Goal: Task Accomplishment & Management: Use online tool/utility

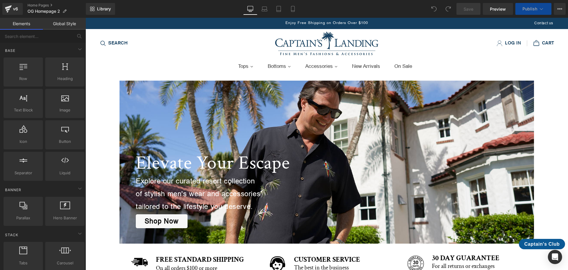
click at [318, 22] on span "Enjoy Free Shipping on Orders Over $100" at bounding box center [327, 23] width 83 height 4
click at [287, 22] on span "Enjoy Free Shipping on Orders Over $100" at bounding box center [327, 23] width 83 height 4
drag, startPoint x: 283, startPoint y: 22, endPoint x: 342, endPoint y: 19, distance: 58.4
click at [342, 19] on div "Enjoy Free Shipping on Orders Over $100" at bounding box center [326, 23] width 181 height 11
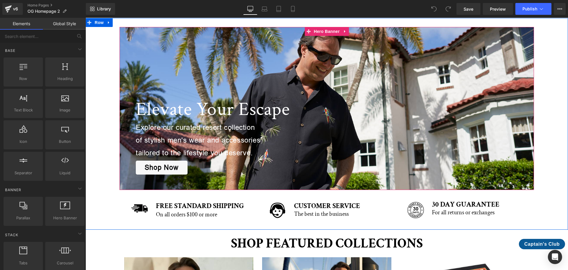
scroll to position [59, 0]
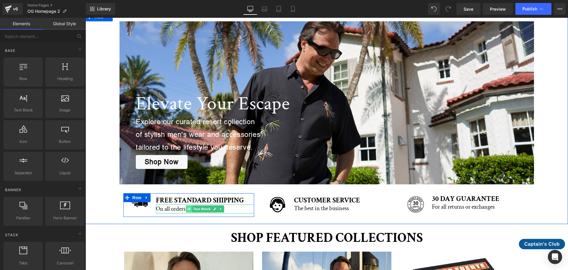
click at [189, 207] on span at bounding box center [189, 208] width 6 height 7
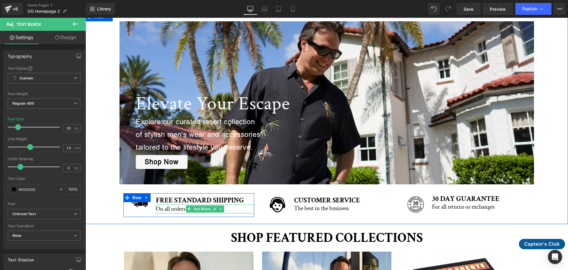
click at [159, 211] on p "On all orders $100 or more" at bounding box center [205, 208] width 98 height 9
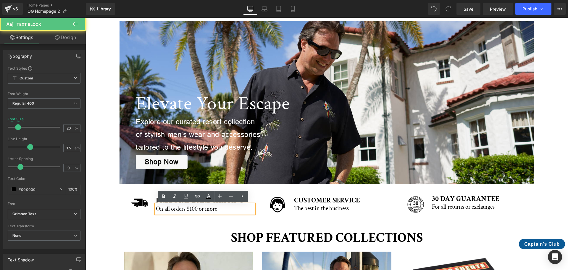
click at [182, 211] on p "On all orders $100 or more" at bounding box center [205, 208] width 98 height 9
click at [194, 209] on p "On all orders $100 or more" at bounding box center [205, 208] width 98 height 9
click at [191, 208] on p "On all orders $100 or more" at bounding box center [205, 208] width 98 height 9
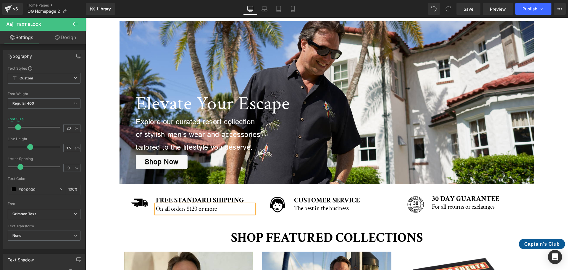
click at [228, 218] on div "Image FREE STANDARD SHIPPING Heading On all orders $120 or more Text Block Row …" at bounding box center [327, 205] width 414 height 29
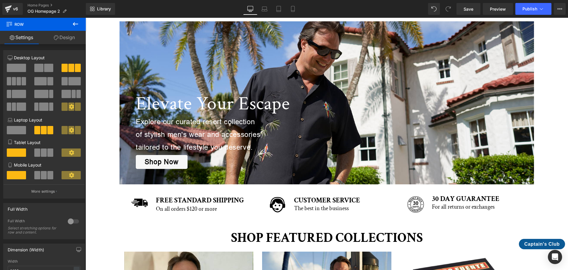
click at [75, 26] on icon at bounding box center [75, 23] width 7 height 7
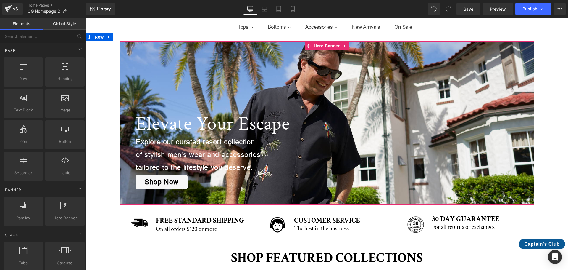
scroll to position [0, 0]
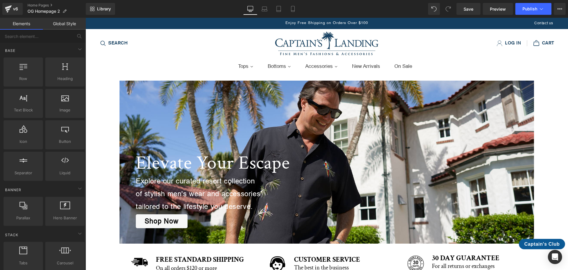
click at [291, 23] on span "Enjoy Free Shipping on Orders Over $100" at bounding box center [327, 23] width 83 height 4
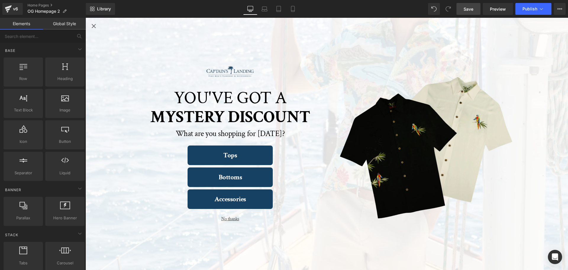
click at [466, 6] on span "Save" at bounding box center [469, 9] width 10 height 6
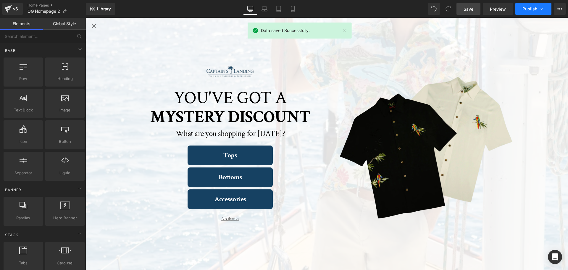
click at [527, 8] on span "Publish" at bounding box center [530, 9] width 15 height 5
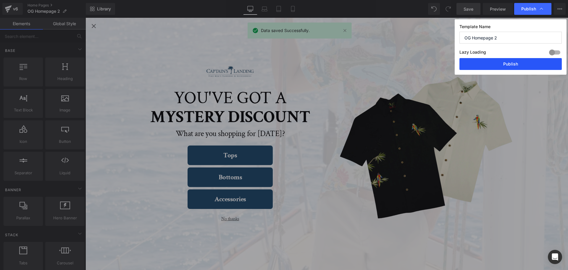
click at [518, 61] on button "Publish" at bounding box center [511, 64] width 102 height 12
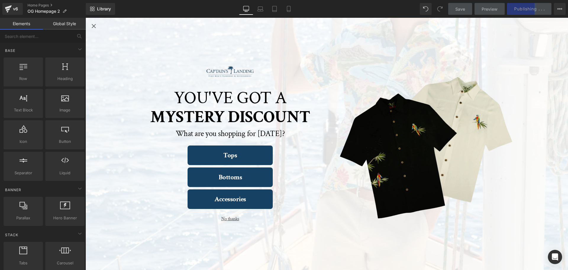
click at [94, 24] on icon "Close popup" at bounding box center [93, 25] width 7 height 7
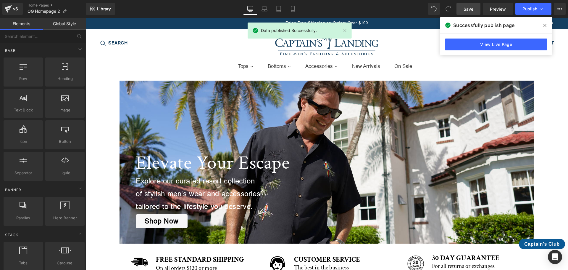
click at [545, 25] on icon at bounding box center [545, 25] width 3 height 3
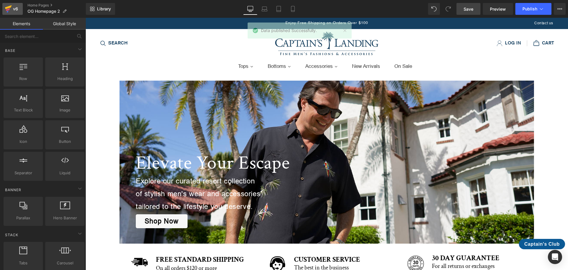
click at [14, 12] on div "v6" at bounding box center [15, 9] width 7 height 8
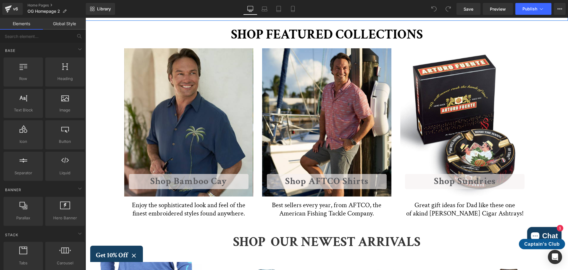
scroll to position [266, 0]
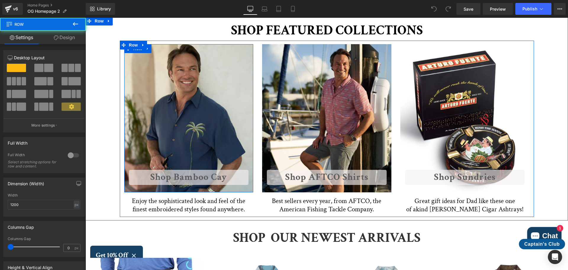
click at [209, 133] on div "Shop Bamboo Cay Button Row" at bounding box center [188, 118] width 129 height 148
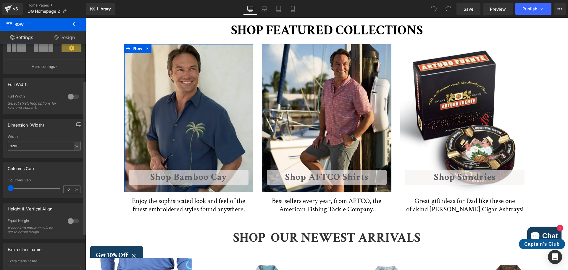
scroll to position [59, 0]
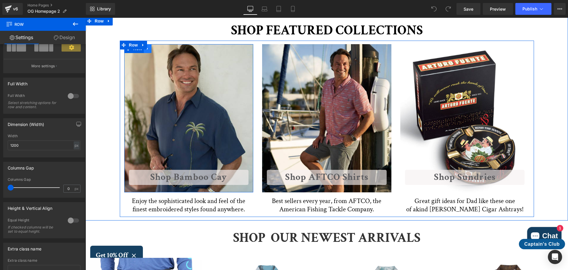
click at [146, 50] on icon at bounding box center [148, 48] width 4 height 4
click at [176, 78] on div "Shop Bamboo Cay Button Row" at bounding box center [188, 118] width 129 height 148
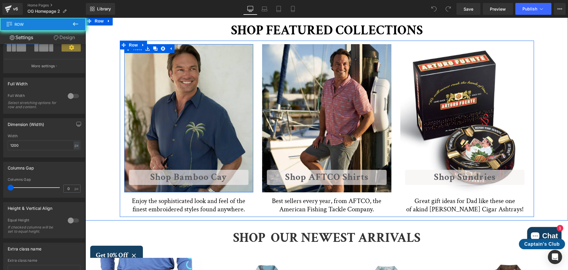
click at [176, 78] on div "Shop Bamboo Cay Button Row" at bounding box center [188, 118] width 129 height 148
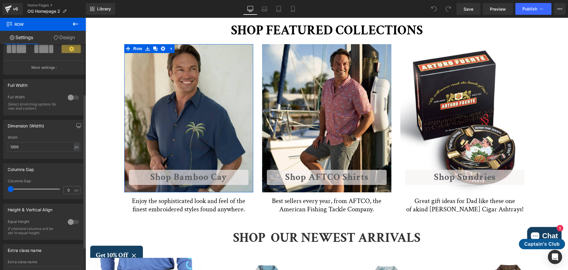
scroll to position [0, 0]
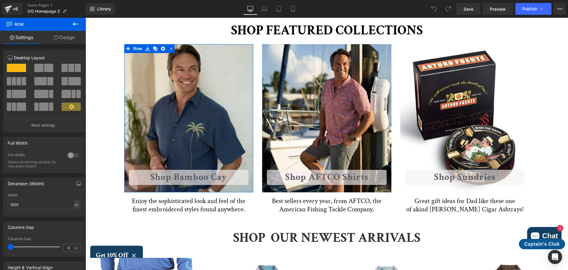
click at [64, 39] on link "Design" at bounding box center [64, 37] width 43 height 13
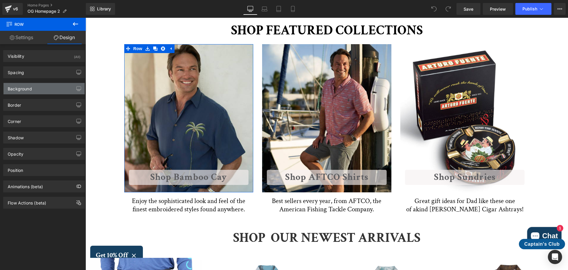
click at [36, 87] on div "Background" at bounding box center [44, 88] width 81 height 11
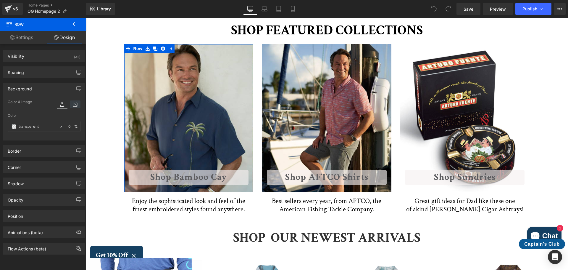
click at [73, 103] on icon at bounding box center [75, 104] width 11 height 8
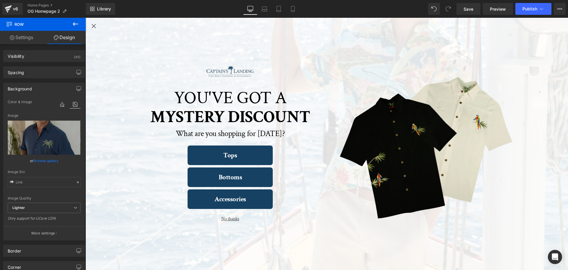
click at [53, 161] on link "Browse gallery" at bounding box center [45, 160] width 25 height 10
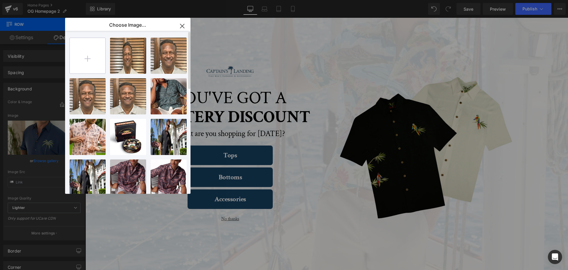
click at [91, 66] on input "file" at bounding box center [88, 56] width 36 height 36
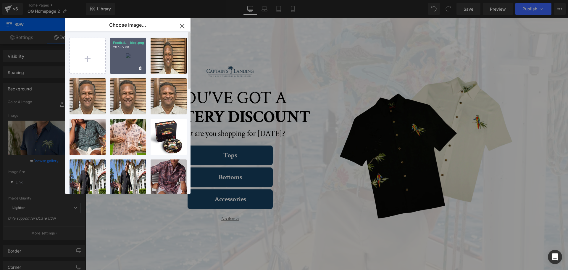
click at [123, 53] on div "Footbal..._bbq.png 287.85 KB" at bounding box center [128, 56] width 36 height 36
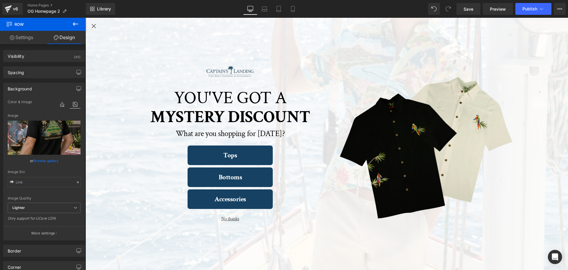
click at [95, 27] on icon "Close popup" at bounding box center [93, 25] width 7 height 7
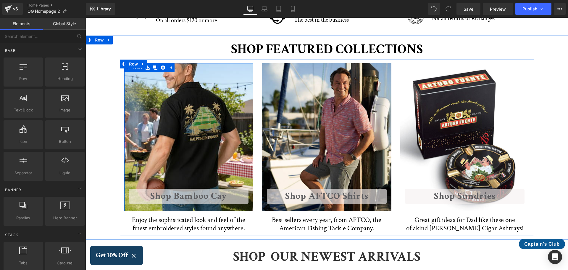
scroll to position [237, 0]
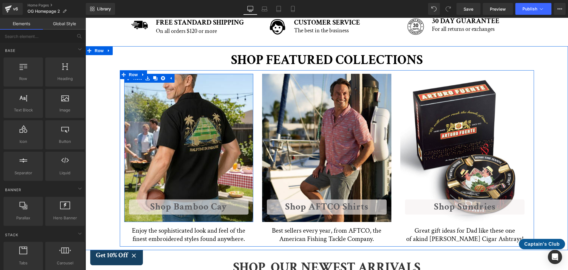
click at [167, 107] on div "Shop Bamboo Cay Button Row" at bounding box center [188, 148] width 129 height 148
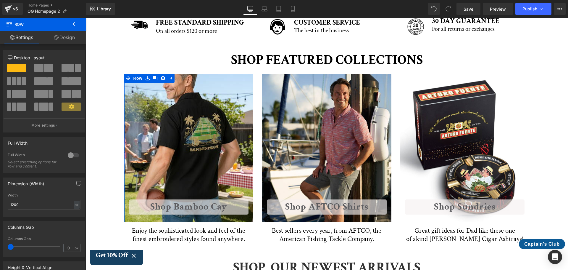
click at [62, 33] on link "Design" at bounding box center [64, 37] width 43 height 13
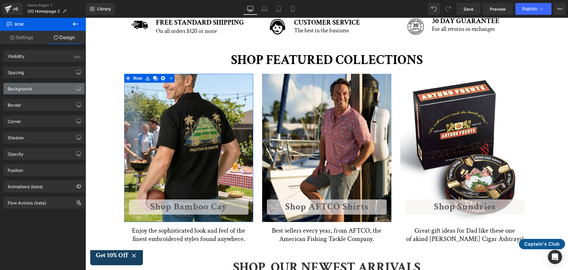
click at [53, 92] on div "Background" at bounding box center [44, 88] width 81 height 11
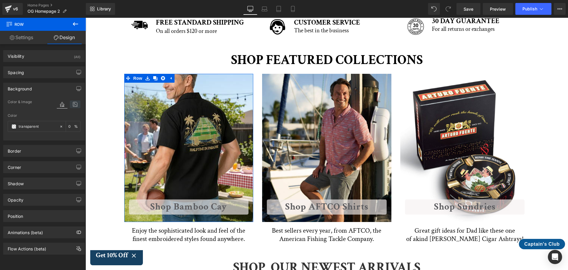
click at [75, 104] on icon at bounding box center [75, 104] width 11 height 8
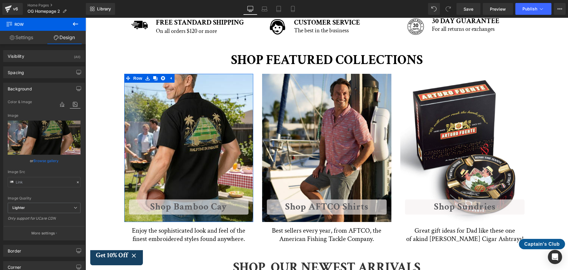
click at [51, 158] on link "Browse gallery" at bounding box center [45, 160] width 25 height 10
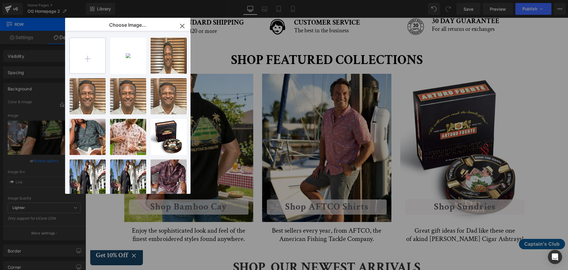
click at [89, 64] on input "file" at bounding box center [88, 56] width 36 height 36
type input "C:\fakepath\Football_game.png"
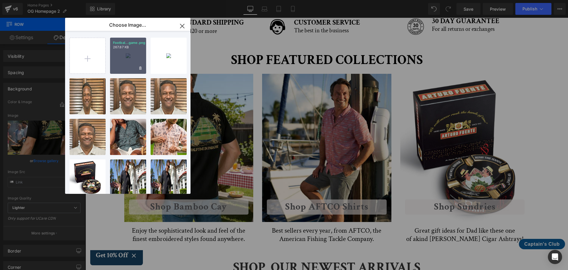
click at [129, 62] on div "Footbal...game.png 267.87 KB" at bounding box center [128, 56] width 36 height 36
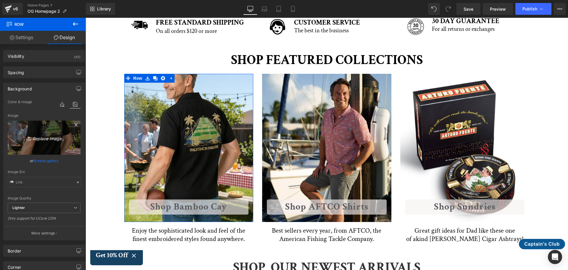
click at [48, 140] on icon "Replace Image" at bounding box center [43, 137] width 47 height 7
type input "C:\fakepath\Football_game.png"
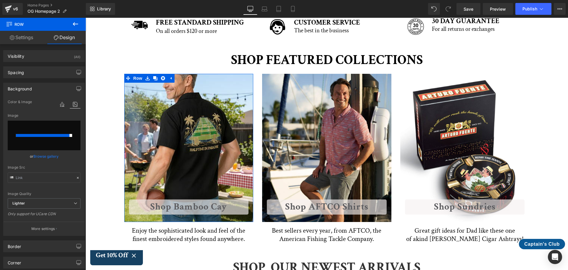
click at [44, 155] on link "Browse gallery" at bounding box center [45, 156] width 25 height 10
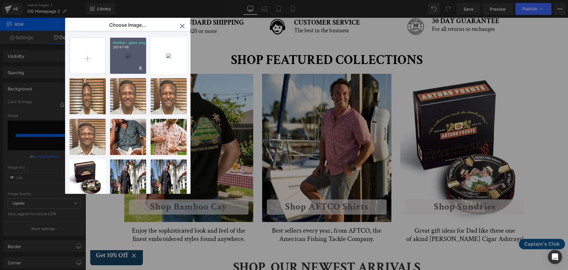
click at [128, 54] on div "Footbal...game.png 267.87 KB" at bounding box center [128, 56] width 36 height 36
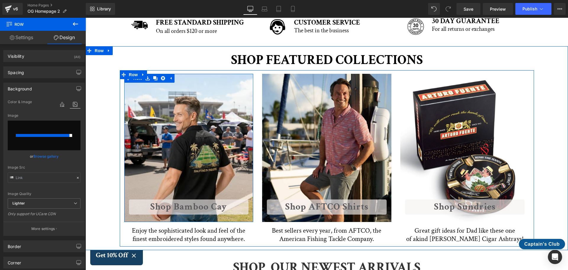
click at [161, 125] on div "Shop Bamboo Cay Button Row" at bounding box center [188, 148] width 129 height 148
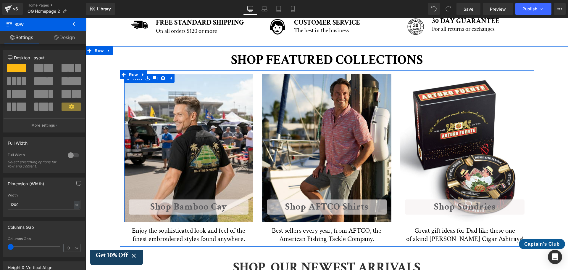
click at [198, 110] on div "Shop Bamboo Cay Button Row" at bounding box center [188, 148] width 129 height 148
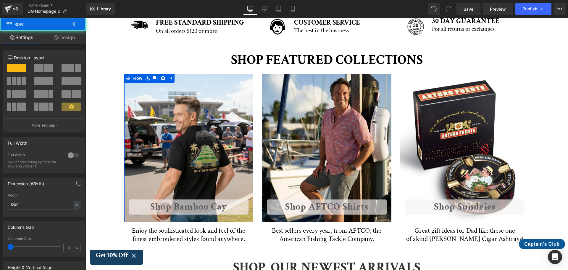
click at [69, 36] on link "Design" at bounding box center [64, 37] width 43 height 13
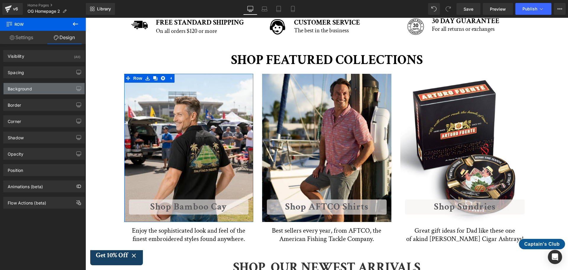
click at [38, 86] on div "Background" at bounding box center [44, 88] width 81 height 11
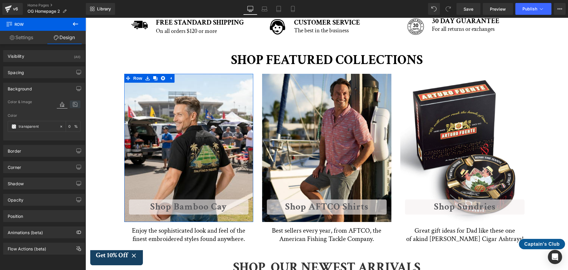
click at [74, 102] on icon at bounding box center [75, 104] width 11 height 8
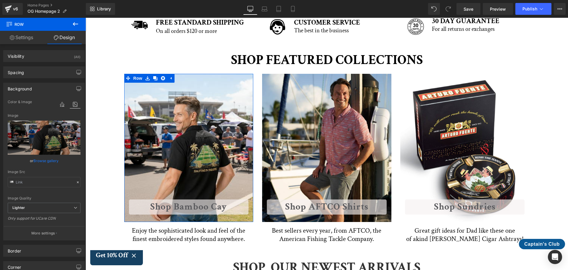
click at [52, 159] on link "Browse gallery" at bounding box center [45, 160] width 25 height 10
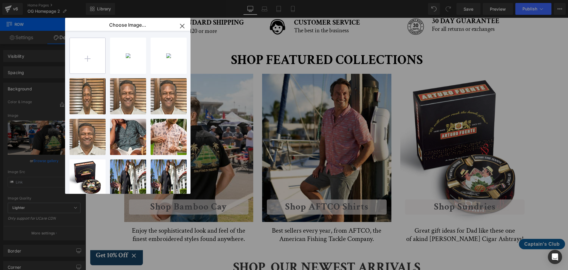
click at [91, 59] on input "file" at bounding box center [88, 56] width 36 height 36
type input "C:\fakepath\Football_Banner.jpg"
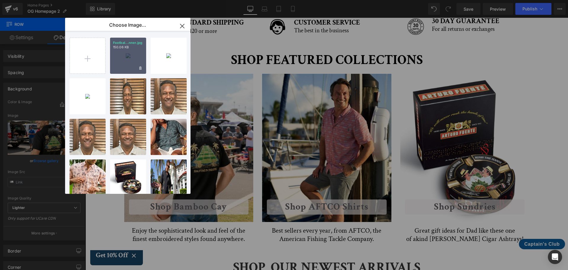
click at [128, 50] on div "Footbal...nner.jpg 150.06 KB" at bounding box center [128, 56] width 36 height 36
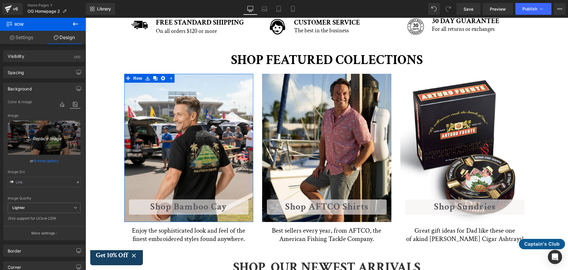
click at [50, 139] on icon "Replace Image" at bounding box center [43, 137] width 47 height 7
type input "C:\fakepath\Football_Banner.jpg"
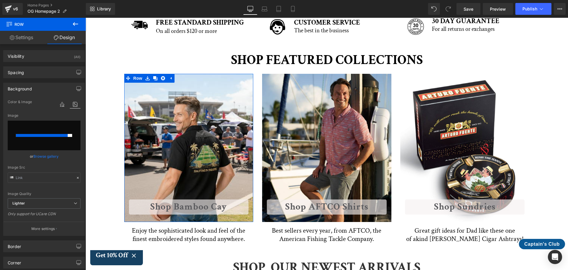
click at [52, 157] on link "Browse gallery" at bounding box center [45, 156] width 25 height 10
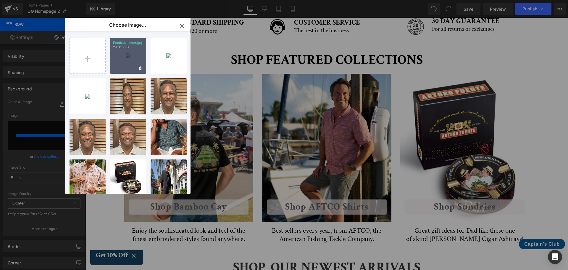
click at [131, 61] on div "Footbal...nner.jpg 150.06 KB" at bounding box center [128, 56] width 36 height 36
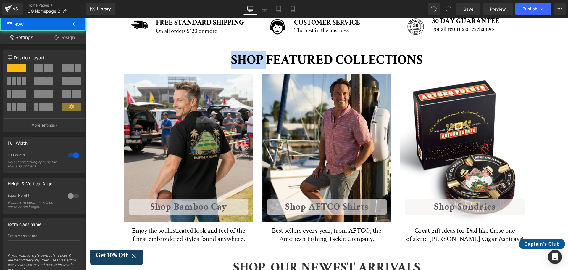
click at [131, 61] on div "SHOP FEATURED COLLECTIONS Heading Row Shop Bamboo Cay Button Row 424px Enjoy th…" at bounding box center [327, 148] width 483 height 196
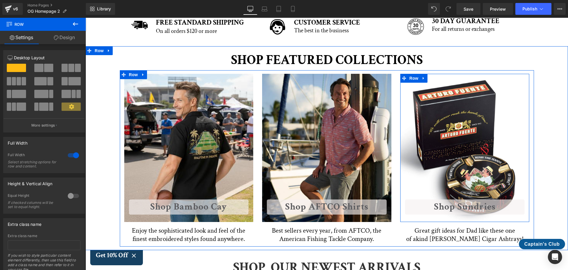
click at [438, 81] on div "Shop Sundries Button Row" at bounding box center [464, 148] width 129 height 148
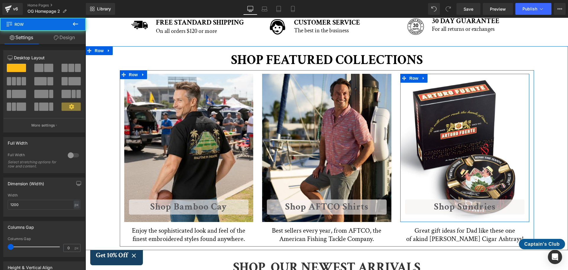
click at [416, 87] on div "Shop Sundries Button Row" at bounding box center [464, 148] width 129 height 148
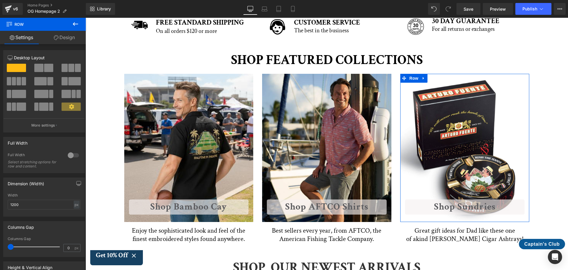
click at [68, 36] on link "Design" at bounding box center [64, 37] width 43 height 13
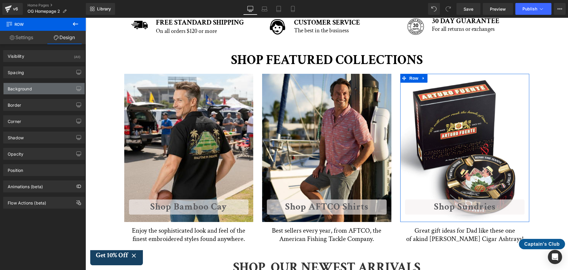
click at [42, 90] on div "Background" at bounding box center [44, 88] width 81 height 11
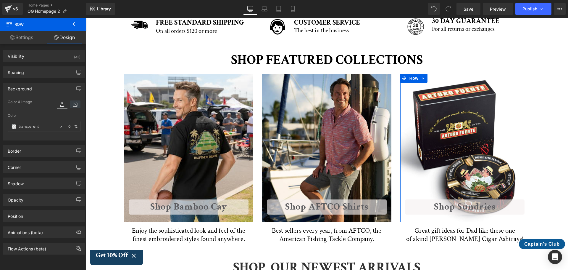
click at [71, 103] on icon at bounding box center [75, 104] width 11 height 8
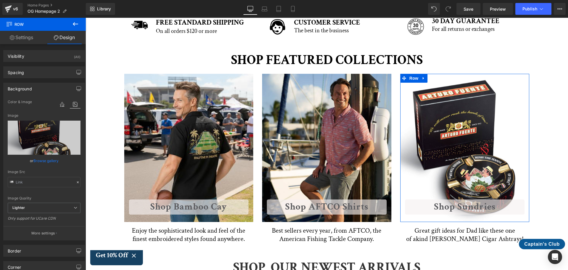
click at [52, 159] on link "Browse gallery" at bounding box center [45, 160] width 25 height 10
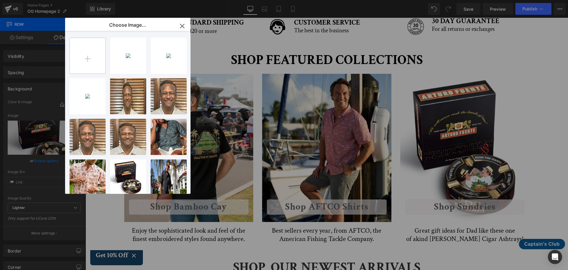
click at [91, 63] on input "file" at bounding box center [88, 56] width 36 height 36
type input "C:\fakepath\Banner.png"
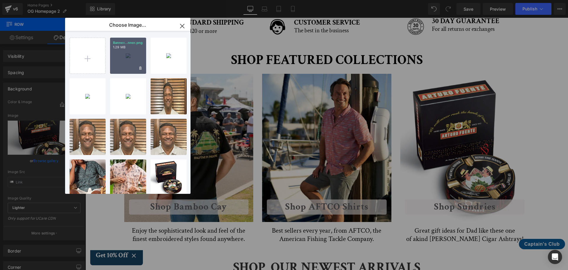
click at [126, 57] on div "Banner...nner.png 1.29 MB" at bounding box center [128, 56] width 36 height 36
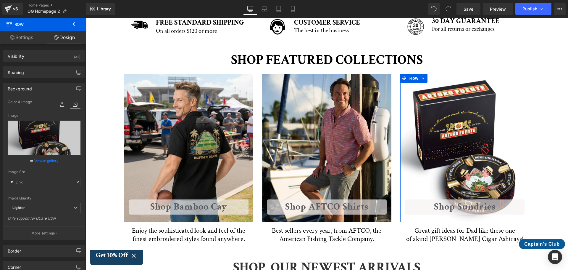
click at [47, 161] on link "Browse gallery" at bounding box center [45, 160] width 25 height 10
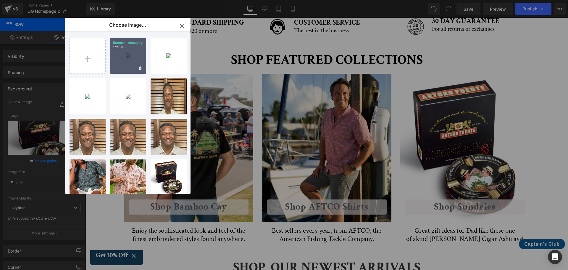
click at [131, 58] on div "Banner...nner.png 1.29 MB" at bounding box center [128, 56] width 36 height 36
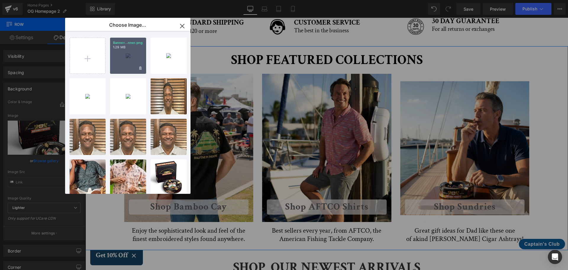
click at [131, 58] on div "SHOP FEATURED COLLECTIONS Heading Row Shop Bamboo Cay Button Row 424px Enjoy th…" at bounding box center [327, 148] width 483 height 196
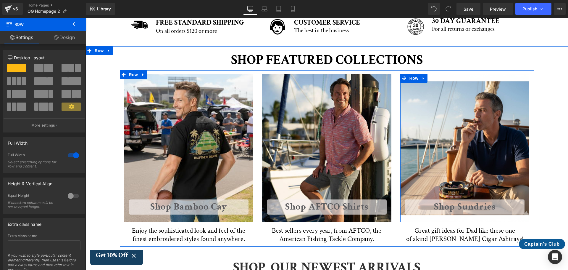
click at [467, 138] on div "Shop Sundries Button Row" at bounding box center [464, 148] width 129 height 148
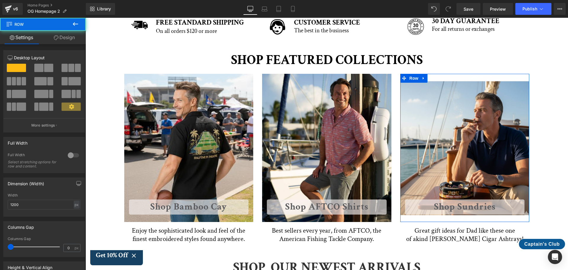
click at [67, 39] on link "Design" at bounding box center [64, 37] width 43 height 13
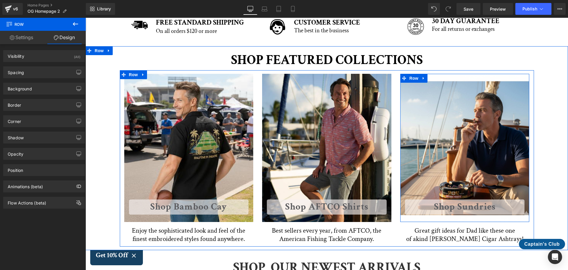
click at [438, 79] on div "Shop Sundries Button Row" at bounding box center [464, 148] width 129 height 148
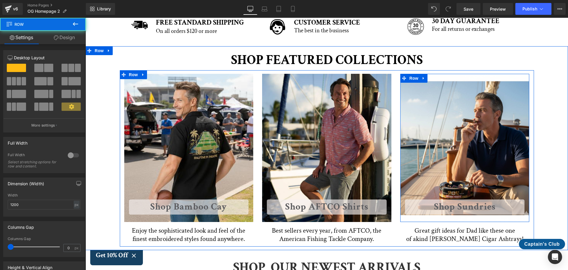
click at [439, 78] on div "Shop Sundries Button Row" at bounding box center [464, 148] width 129 height 148
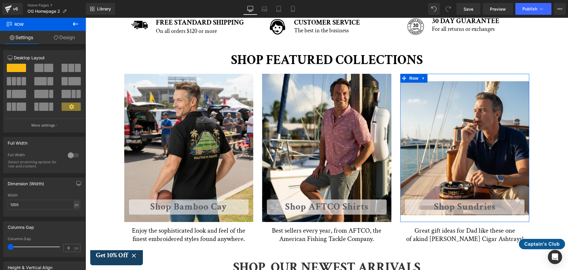
click at [68, 38] on link "Design" at bounding box center [64, 37] width 43 height 13
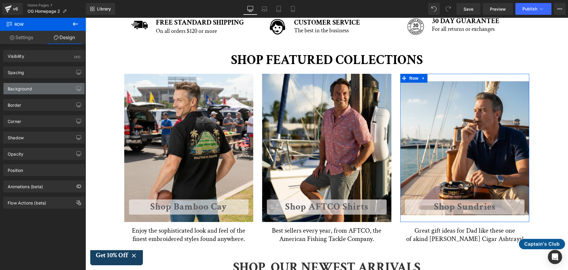
click at [46, 91] on div "Background" at bounding box center [44, 88] width 81 height 11
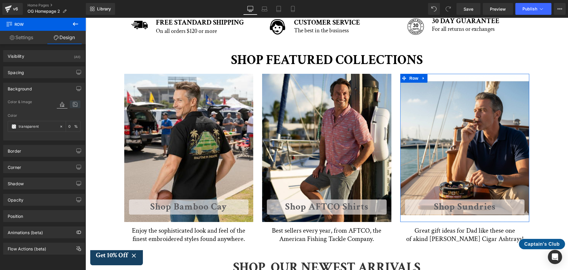
click at [75, 103] on icon at bounding box center [75, 104] width 11 height 8
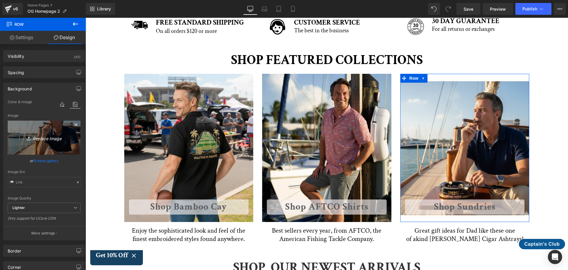
click at [48, 144] on link "Replace Image" at bounding box center [44, 137] width 73 height 34
type input "C:\fakepath\Banner_3.jpg"
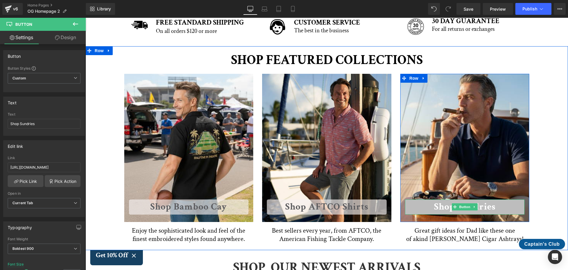
click at [505, 206] on link "Shop Sundries" at bounding box center [465, 206] width 120 height 15
click at [408, 204] on link "Shop Sundries" at bounding box center [465, 206] width 120 height 15
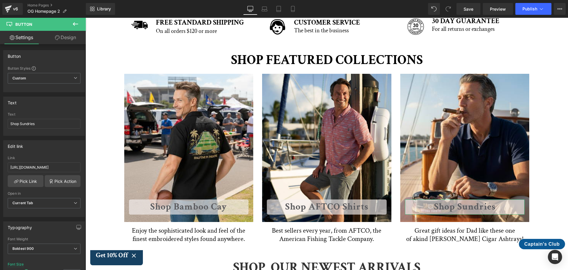
click at [70, 41] on link "Design" at bounding box center [65, 37] width 43 height 13
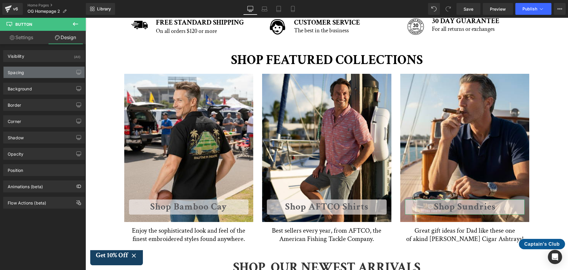
click at [44, 75] on div "Spacing" at bounding box center [44, 72] width 81 height 11
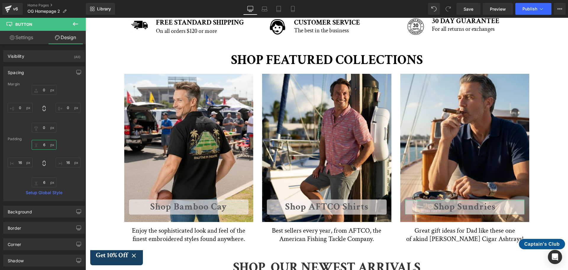
click at [43, 143] on input "text" at bounding box center [44, 145] width 25 height 10
click at [46, 144] on input "text" at bounding box center [44, 145] width 25 height 10
click at [43, 144] on input "text" at bounding box center [44, 145] width 25 height 10
type input "1"
type input "6"
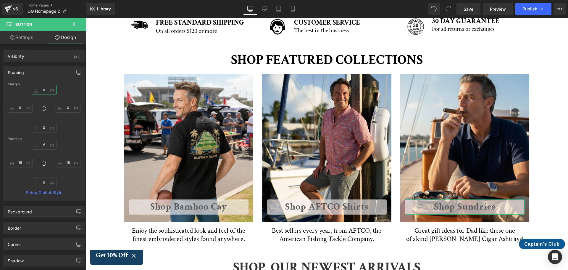
click at [45, 90] on input "text" at bounding box center [44, 90] width 25 height 10
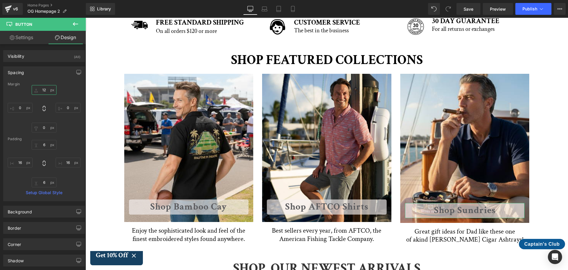
type input "1"
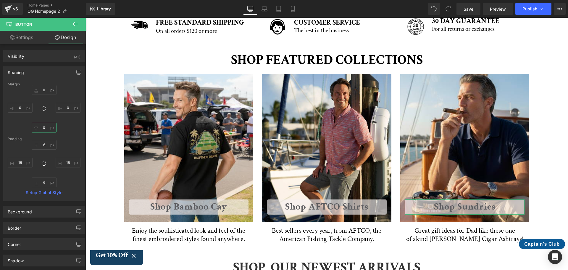
click at [44, 127] on input "text" at bounding box center [44, 128] width 25 height 10
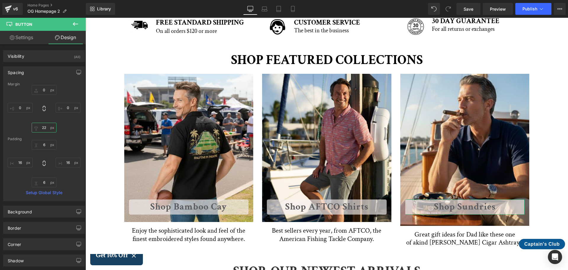
type input "2"
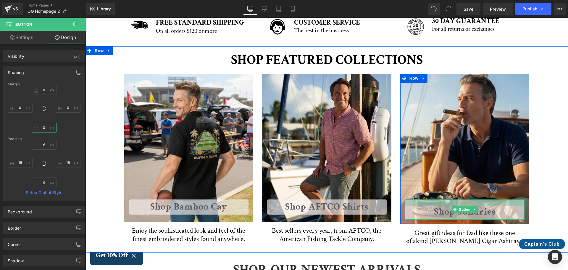
drag, startPoint x: 420, startPoint y: 200, endPoint x: 421, endPoint y: 205, distance: 5.2
click at [421, 205] on div at bounding box center [465, 202] width 120 height 7
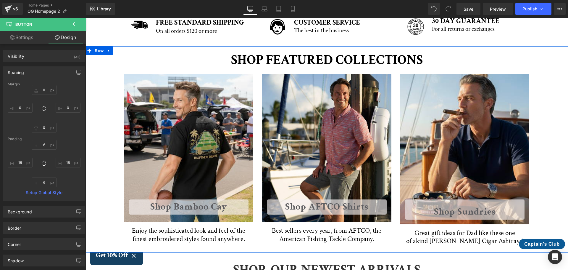
click at [544, 211] on div "SHOP FEATURED COLLECTIONS Heading Row Shop Bamboo Cay Button Row 424px Enjoy th…" at bounding box center [327, 149] width 483 height 199
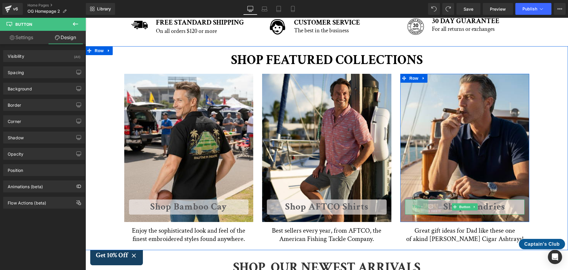
drag, startPoint x: 403, startPoint y: 207, endPoint x: 422, endPoint y: 206, distance: 18.7
click at [422, 206] on div "79px" at bounding box center [416, 206] width 23 height 15
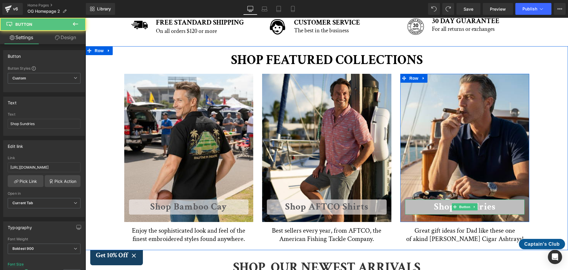
click at [510, 210] on link "Shop Sundries" at bounding box center [465, 206] width 120 height 15
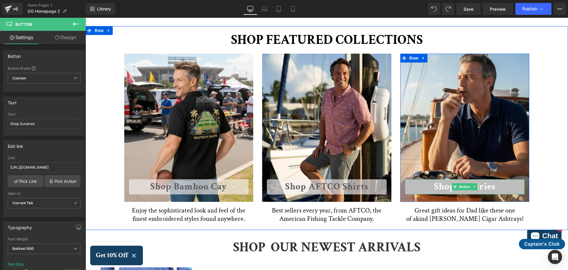
scroll to position [296, 0]
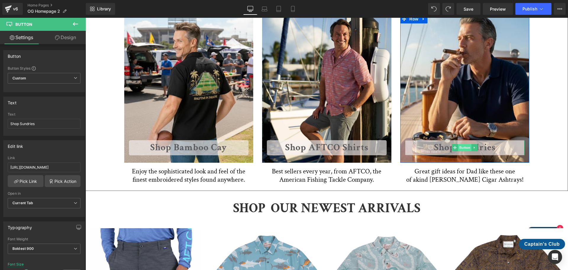
click at [465, 146] on span "Button" at bounding box center [465, 147] width 14 height 7
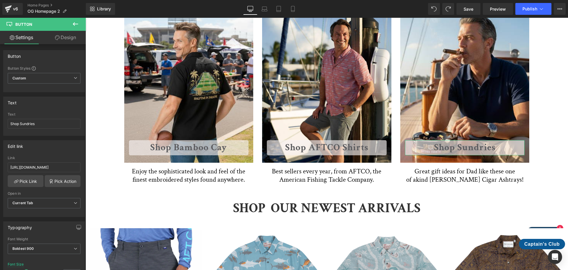
click at [73, 38] on link "Design" at bounding box center [65, 37] width 43 height 13
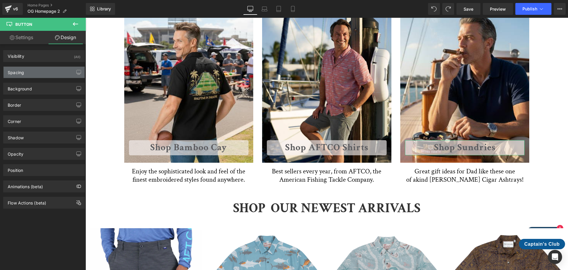
click at [51, 70] on div "Spacing" at bounding box center [44, 72] width 81 height 11
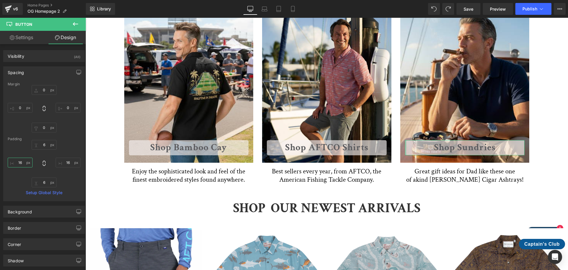
click at [24, 162] on input "16" at bounding box center [20, 162] width 25 height 10
drag, startPoint x: 23, startPoint y: 164, endPoint x: 14, endPoint y: 163, distance: 8.9
click at [14, 163] on input "100" at bounding box center [20, 162] width 25 height 10
type input "16"
click at [23, 107] on input "0" at bounding box center [20, 108] width 25 height 10
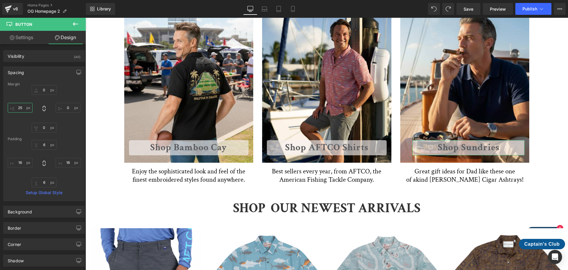
drag, startPoint x: 23, startPoint y: 107, endPoint x: 19, endPoint y: 107, distance: 4.1
click at [19, 107] on input "25" at bounding box center [20, 108] width 25 height 10
drag, startPoint x: 27, startPoint y: 109, endPoint x: 19, endPoint y: 108, distance: 7.5
click at [19, 108] on input "10" at bounding box center [20, 108] width 25 height 10
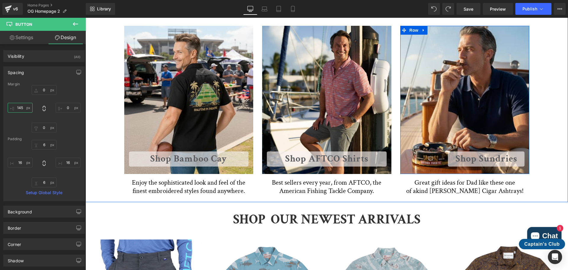
scroll to position [266, 0]
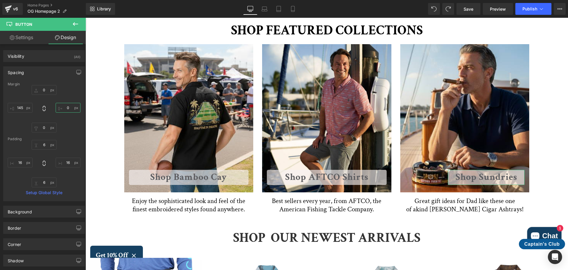
click at [68, 106] on input "0" at bounding box center [68, 108] width 25 height 10
click at [22, 107] on input "145" at bounding box center [20, 108] width 25 height 10
type input "175"
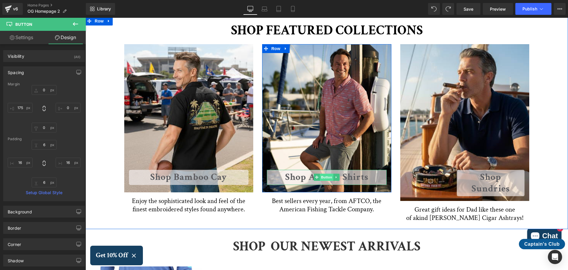
click at [324, 174] on span "Button" at bounding box center [327, 176] width 14 height 7
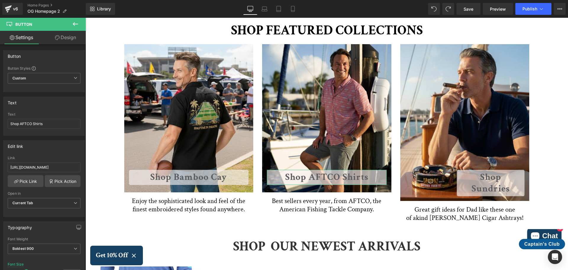
click at [65, 38] on link "Design" at bounding box center [65, 37] width 43 height 13
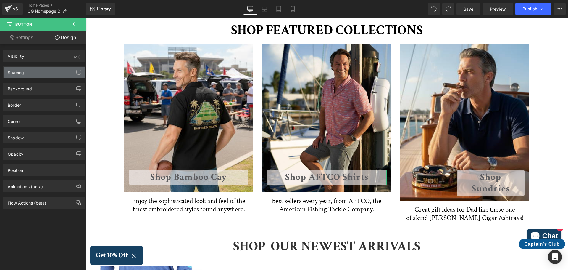
click at [49, 72] on div "Spacing" at bounding box center [44, 72] width 81 height 11
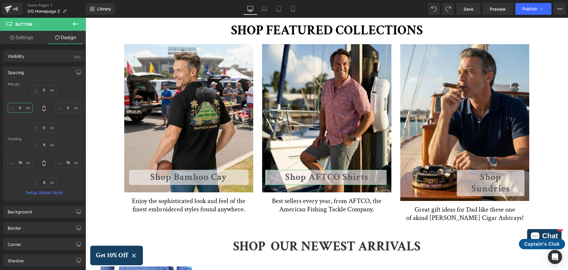
click at [23, 108] on input "0" at bounding box center [20, 108] width 25 height 10
type input "175"
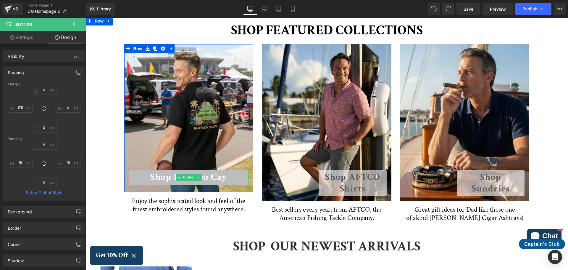
click at [141, 175] on link "Shop Bamboo Cay" at bounding box center [189, 177] width 120 height 15
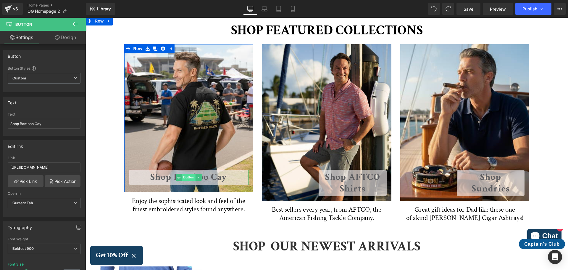
click at [187, 175] on span "Button" at bounding box center [189, 176] width 14 height 7
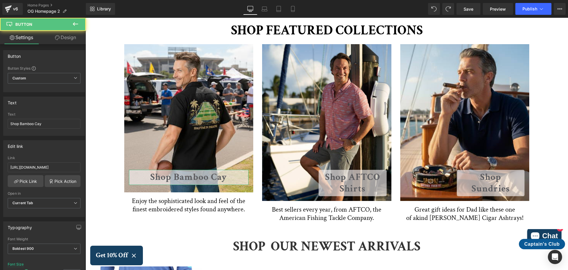
click at [70, 36] on link "Design" at bounding box center [65, 37] width 43 height 13
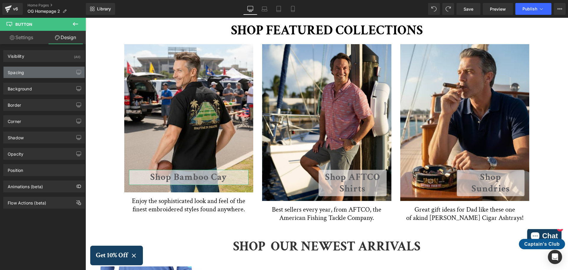
click at [48, 72] on div "Spacing" at bounding box center [44, 72] width 81 height 11
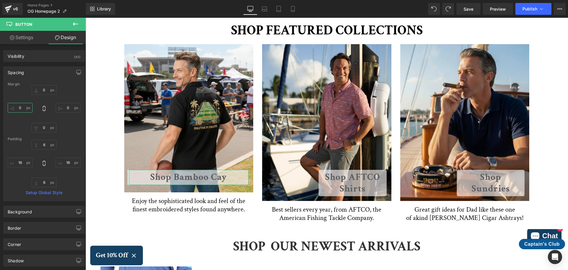
click at [23, 109] on input "0" at bounding box center [20, 108] width 25 height 10
type input "175"
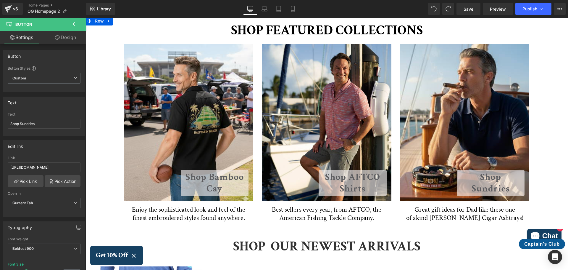
click at [546, 175] on div "SHOP FEATURED COLLECTIONS Heading Row Shop Bamboo Cay Button Row 424px Enjoy th…" at bounding box center [327, 122] width 483 height 205
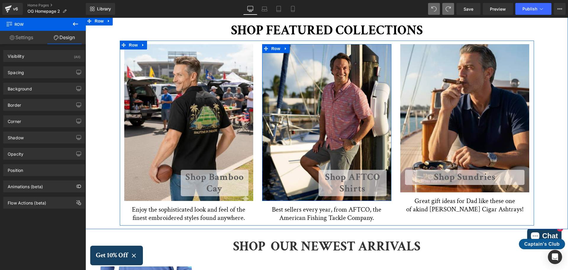
click at [374, 89] on div "Shop AFTCO Shirts Button Row" at bounding box center [326, 122] width 129 height 157
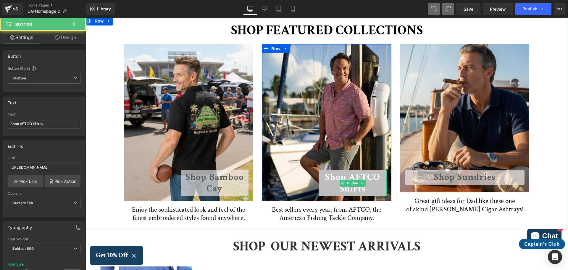
click at [369, 174] on link "Shop AFTCO Shirts" at bounding box center [353, 183] width 68 height 26
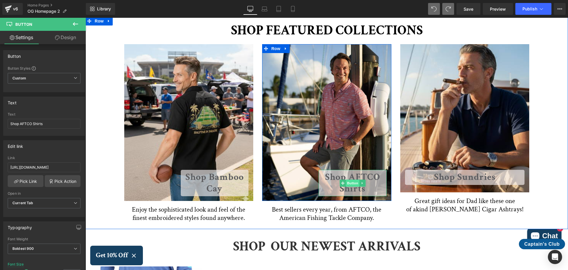
click at [351, 182] on span "Button" at bounding box center [353, 182] width 14 height 7
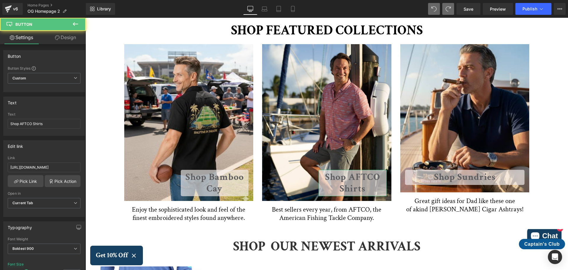
click at [70, 36] on link "Design" at bounding box center [65, 37] width 43 height 13
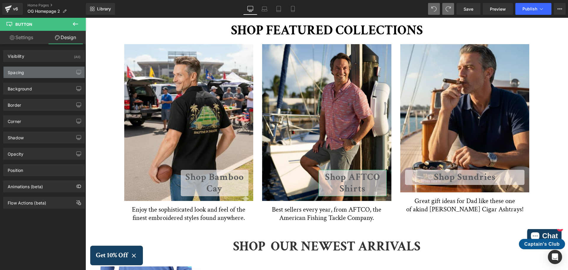
click at [47, 74] on div "Spacing" at bounding box center [44, 72] width 81 height 11
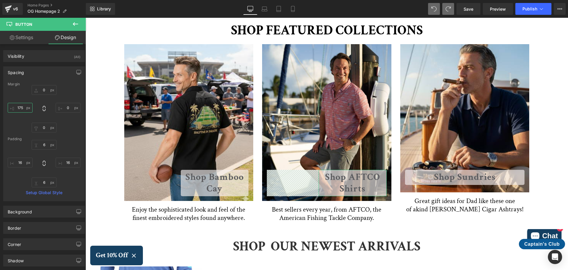
click at [22, 106] on input "175" at bounding box center [20, 108] width 25 height 10
type input "0"
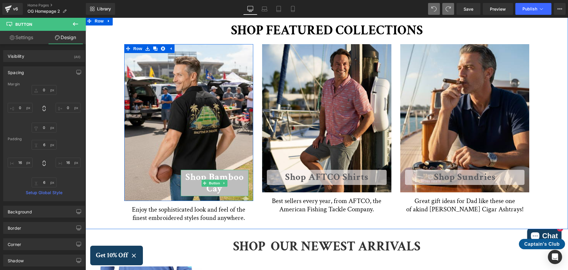
click at [221, 178] on link "Shop Bamboo Cay" at bounding box center [215, 183] width 68 height 26
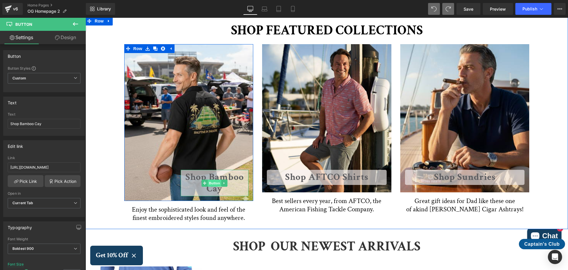
click at [211, 181] on span "Button" at bounding box center [215, 182] width 14 height 7
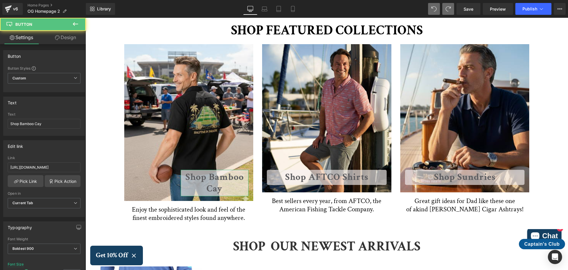
click at [72, 36] on link "Design" at bounding box center [65, 37] width 43 height 13
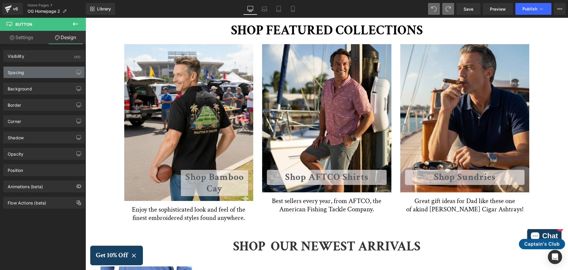
click at [38, 73] on div "Spacing" at bounding box center [44, 72] width 81 height 11
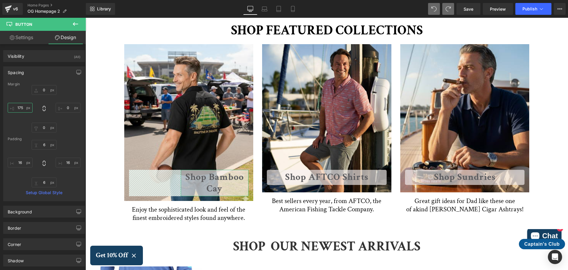
click at [21, 105] on input "175" at bounding box center [20, 108] width 25 height 10
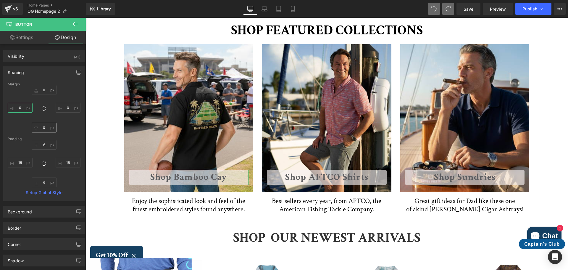
type input "0"
click at [44, 126] on input "0" at bounding box center [44, 128] width 25 height 10
click at [46, 129] on input "-25" at bounding box center [44, 128] width 25 height 10
click at [63, 138] on div "Padding" at bounding box center [44, 139] width 73 height 4
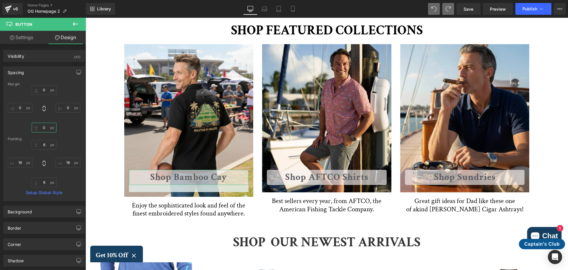
drag, startPoint x: 46, startPoint y: 128, endPoint x: 41, endPoint y: 127, distance: 5.4
click at [41, 127] on input "0" at bounding box center [44, 128] width 25 height 10
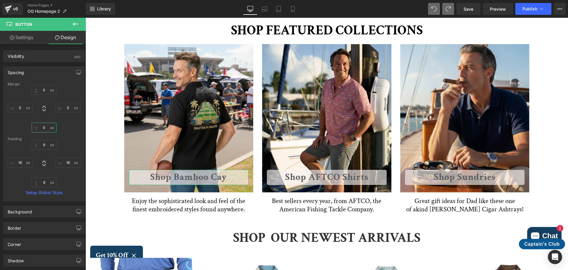
type input "0"
click at [67, 128] on div "0 0 0 0" at bounding box center [44, 108] width 73 height 47
click at [43, 91] on input "0" at bounding box center [44, 90] width 25 height 10
type input "55"
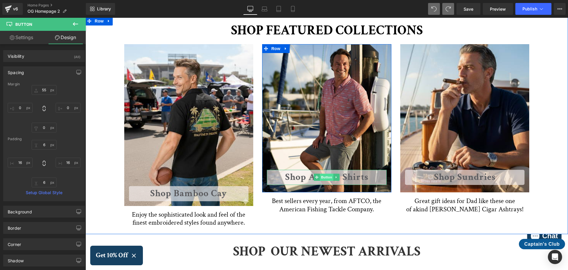
click at [326, 176] on span "Button" at bounding box center [327, 176] width 14 height 7
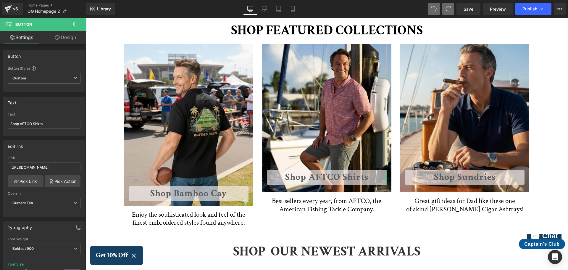
click at [67, 38] on link "Design" at bounding box center [65, 37] width 43 height 13
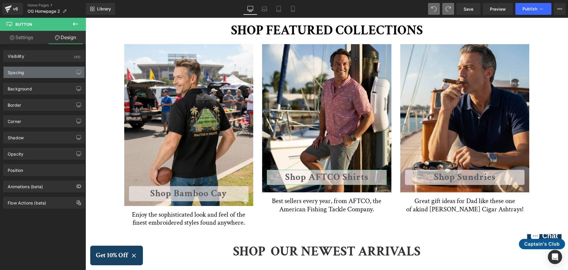
click at [54, 73] on div "Spacing" at bounding box center [44, 72] width 81 height 11
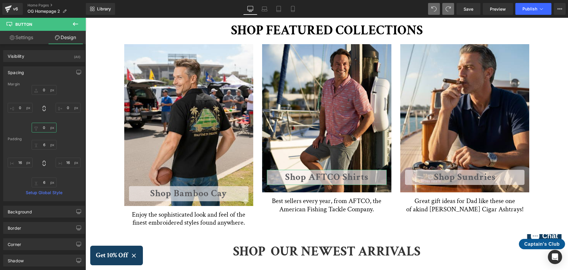
click at [46, 128] on input "0" at bounding box center [44, 128] width 25 height 10
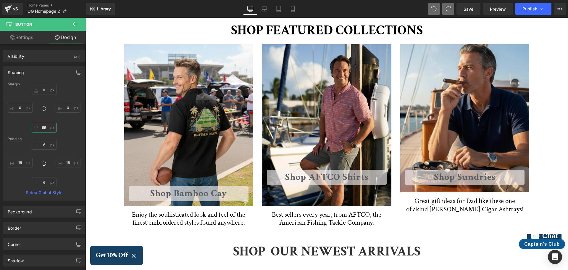
type input "55"
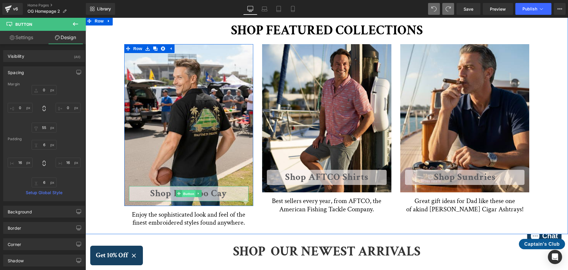
click at [184, 193] on span "Button" at bounding box center [189, 193] width 14 height 7
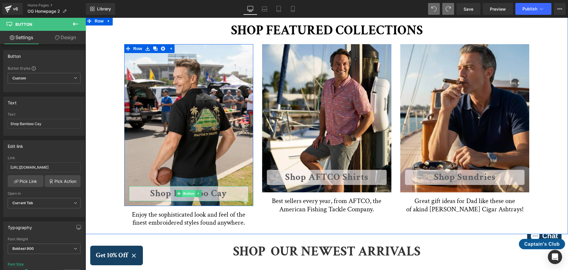
click at [187, 193] on span "Button" at bounding box center [189, 193] width 14 height 7
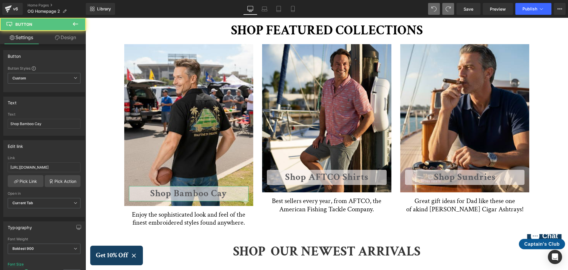
click at [68, 39] on link "Design" at bounding box center [65, 37] width 43 height 13
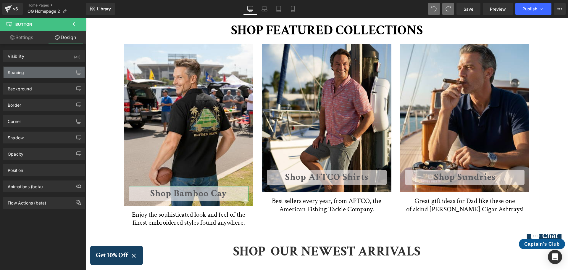
click at [36, 74] on div "Spacing" at bounding box center [44, 72] width 81 height 11
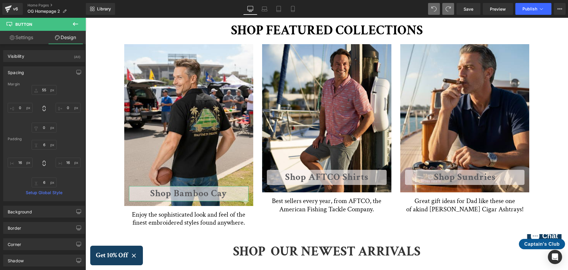
click at [67, 34] on link "Design" at bounding box center [65, 37] width 43 height 13
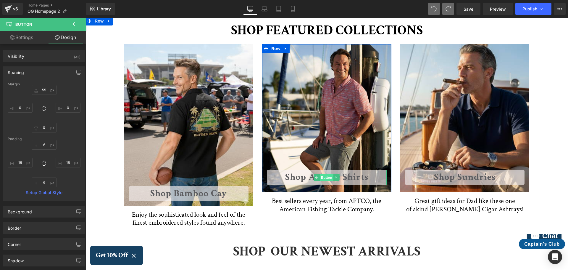
click at [325, 179] on span "Button" at bounding box center [327, 177] width 14 height 7
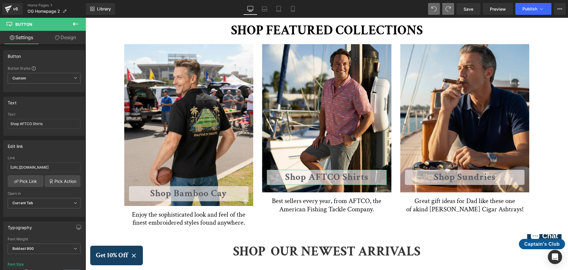
click at [70, 37] on link "Design" at bounding box center [65, 37] width 43 height 13
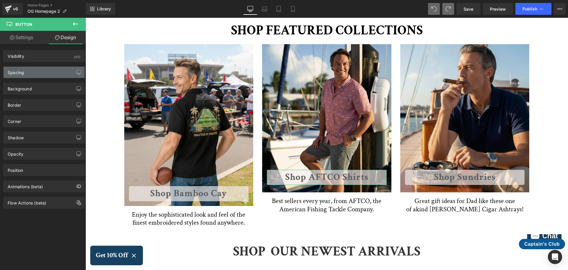
click at [42, 70] on div "Spacing" at bounding box center [44, 72] width 81 height 11
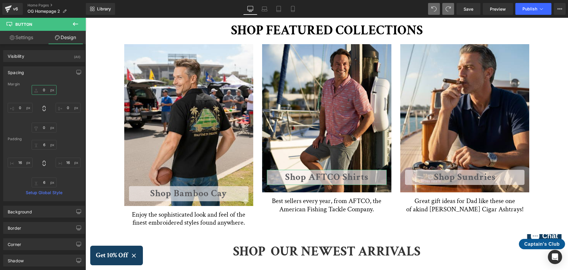
click at [43, 91] on input "0" at bounding box center [44, 90] width 25 height 10
type input "55"
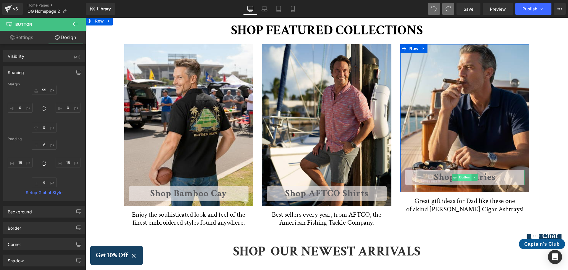
click at [460, 176] on span "Button" at bounding box center [465, 176] width 14 height 7
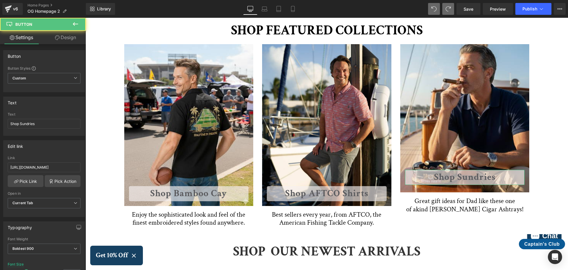
click at [70, 38] on link "Design" at bounding box center [65, 37] width 43 height 13
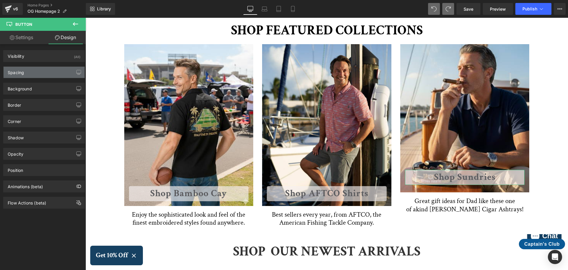
click at [29, 71] on div "Spacing" at bounding box center [44, 72] width 81 height 11
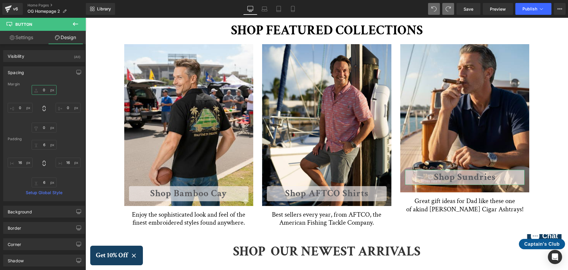
click at [43, 89] on input "0" at bounding box center [44, 90] width 25 height 10
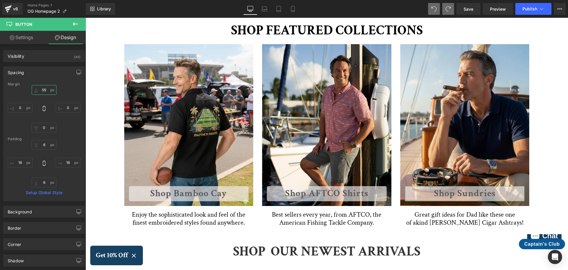
drag, startPoint x: 47, startPoint y: 88, endPoint x: 41, endPoint y: 88, distance: 5.9
click at [41, 88] on input "55" at bounding box center [44, 90] width 25 height 10
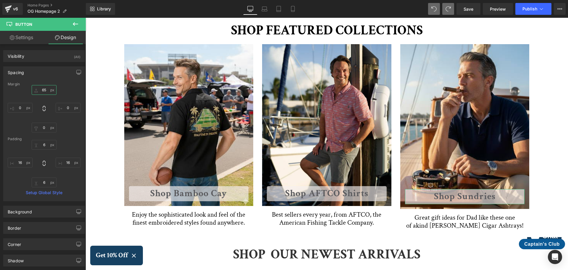
click at [47, 89] on input "65" at bounding box center [44, 90] width 25 height 10
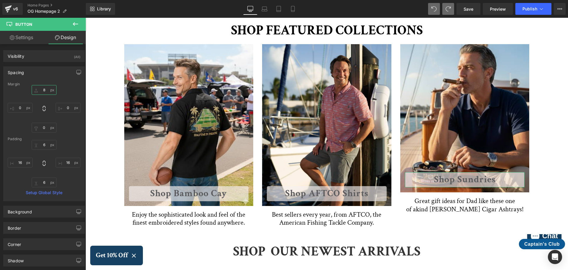
type input "85"
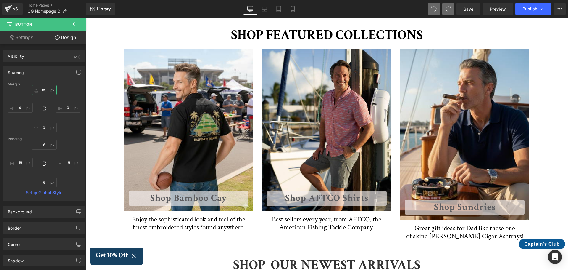
scroll to position [296, 0]
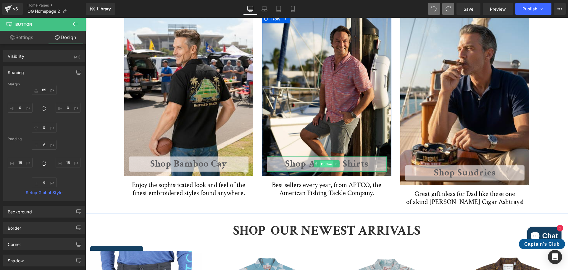
click at [325, 162] on span "Button" at bounding box center [327, 163] width 14 height 7
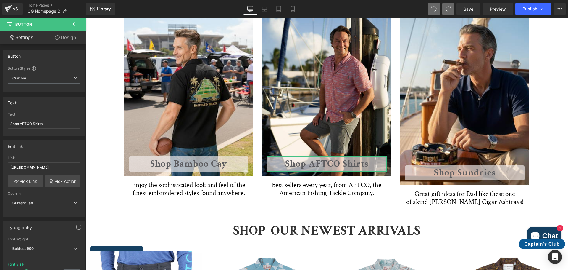
click at [61, 38] on link "Design" at bounding box center [65, 37] width 43 height 13
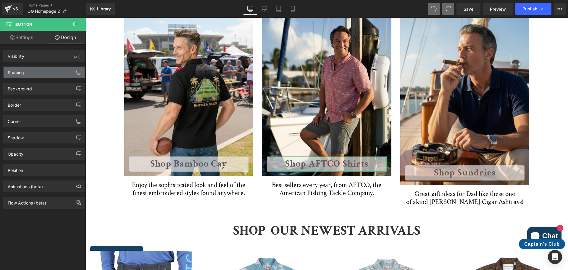
click at [36, 70] on div "Spacing" at bounding box center [44, 72] width 81 height 11
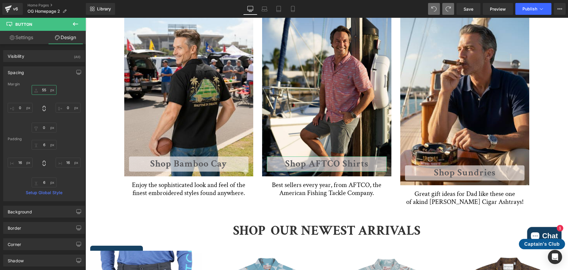
click at [42, 86] on input "55" at bounding box center [44, 90] width 25 height 10
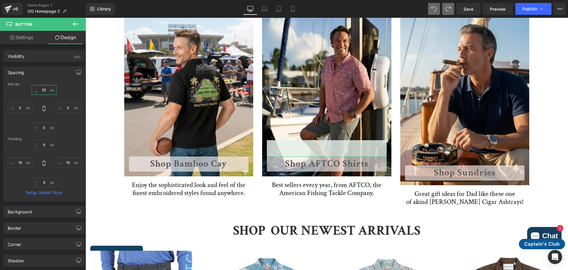
click at [42, 86] on input "55" at bounding box center [44, 90] width 25 height 10
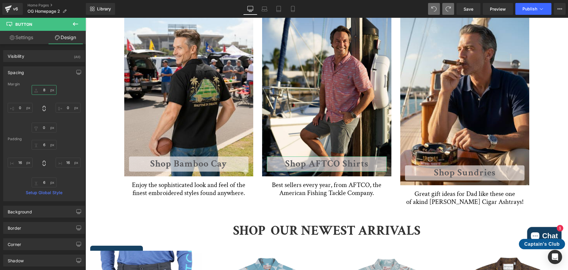
type input "85"
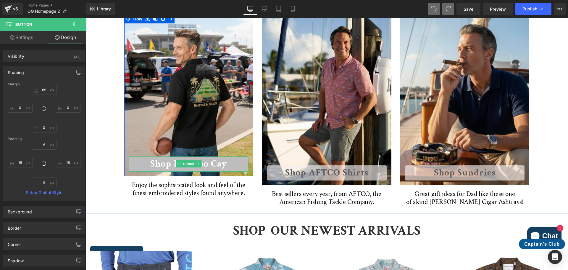
click at [183, 159] on link "Shop Bamboo Cay" at bounding box center [189, 163] width 120 height 15
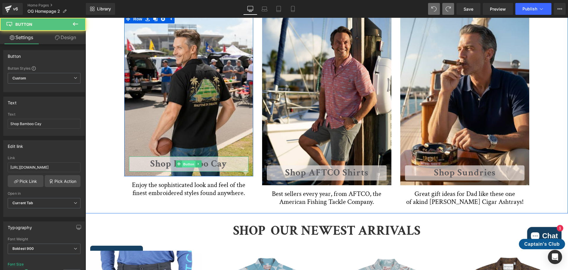
click at [186, 162] on span "Button" at bounding box center [189, 163] width 14 height 7
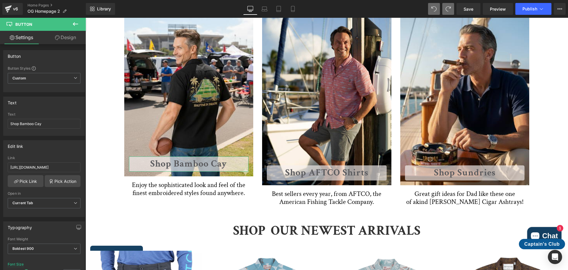
click at [72, 37] on link "Design" at bounding box center [65, 37] width 43 height 13
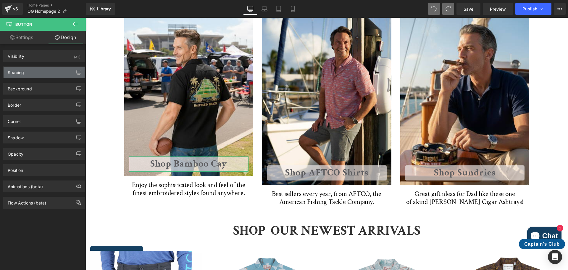
click at [43, 69] on div "Spacing" at bounding box center [44, 72] width 81 height 11
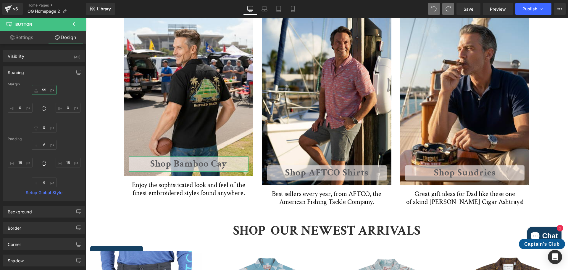
click at [43, 88] on input "55" at bounding box center [44, 90] width 25 height 10
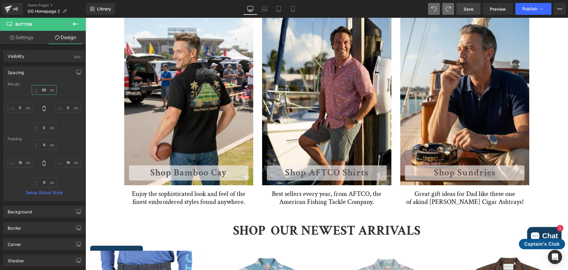
type input "85"
click at [475, 11] on link "Save" at bounding box center [469, 9] width 24 height 12
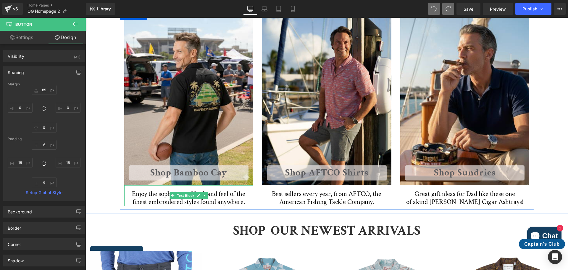
click at [158, 194] on p "Enjoy the sophisticated look and feel of the finest embroidered styles found an…" at bounding box center [188, 198] width 129 height 16
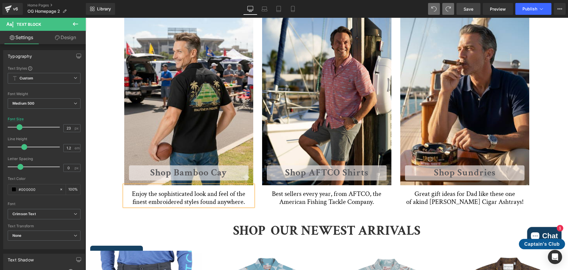
drag, startPoint x: 471, startPoint y: 10, endPoint x: 395, endPoint y: 16, distance: 76.3
click at [471, 10] on span "Save" at bounding box center [469, 9] width 10 height 6
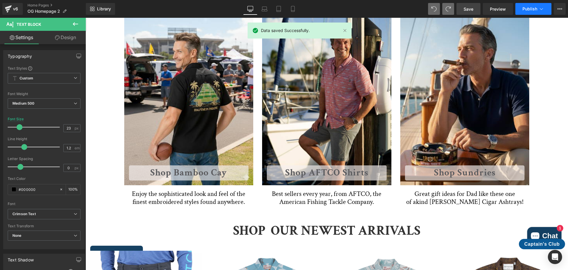
click at [528, 9] on span "Publish" at bounding box center [530, 9] width 15 height 5
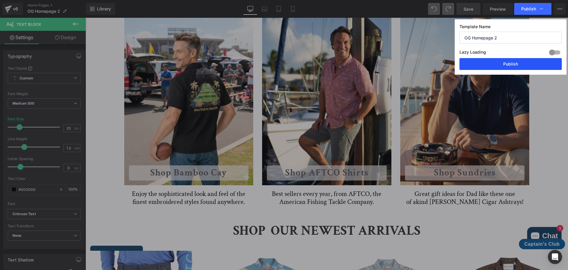
click at [523, 61] on button "Publish" at bounding box center [511, 64] width 102 height 12
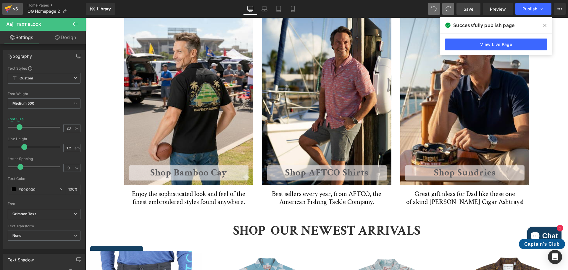
click at [18, 9] on div "v6" at bounding box center [15, 9] width 7 height 8
